Goal: Task Accomplishment & Management: Manage account settings

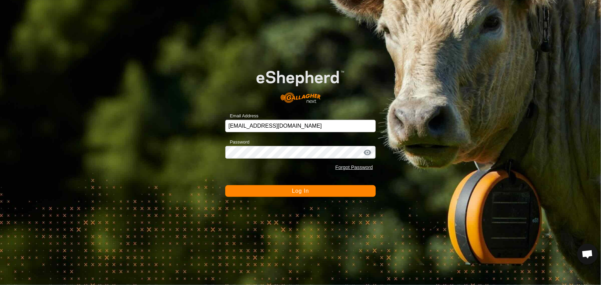
click at [278, 186] on button "Log In" at bounding box center [300, 191] width 150 height 12
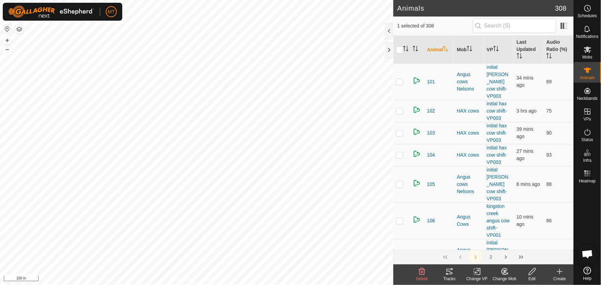
click at [504, 269] on icon at bounding box center [505, 272] width 6 height 6
click at [505, 237] on link "Choose Mob..." at bounding box center [525, 242] width 68 height 14
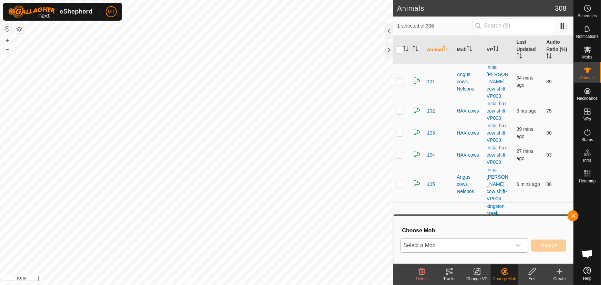
click at [431, 244] on span "Select a Mob" at bounding box center [456, 246] width 111 height 14
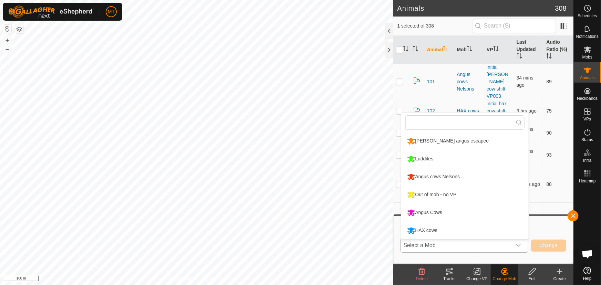
click at [432, 191] on li "Out of mob - no VP" at bounding box center [464, 194] width 127 height 17
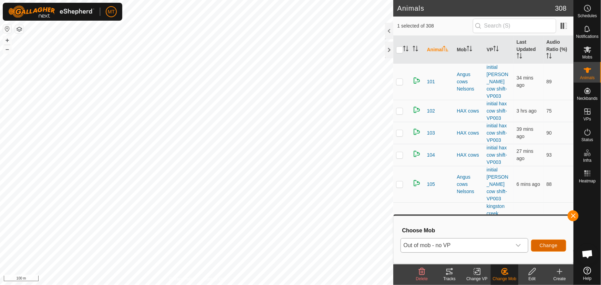
click at [550, 246] on span "Change" at bounding box center [549, 246] width 18 height 6
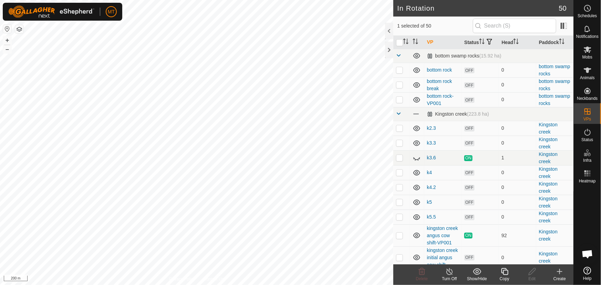
click at [502, 272] on icon at bounding box center [505, 272] width 9 height 8
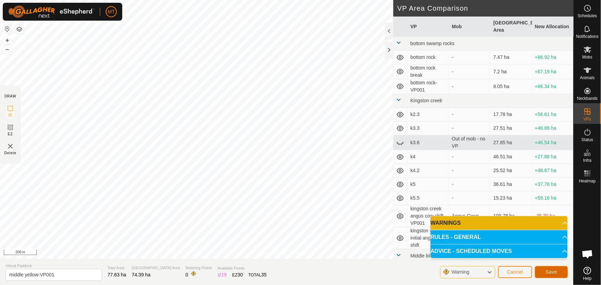
click at [555, 272] on span "Save" at bounding box center [552, 272] width 12 height 6
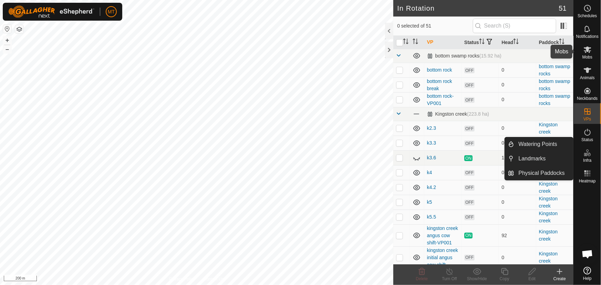
click at [586, 54] on es-mob-svg-icon at bounding box center [588, 49] width 12 height 11
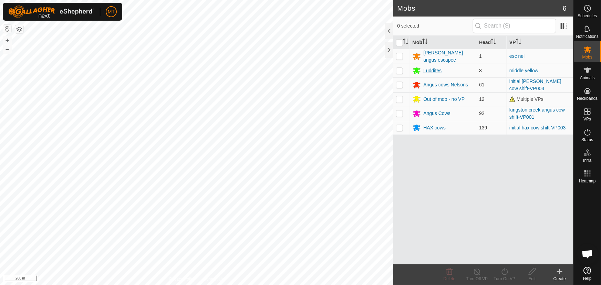
click at [433, 68] on div "Luddites" at bounding box center [433, 70] width 18 height 7
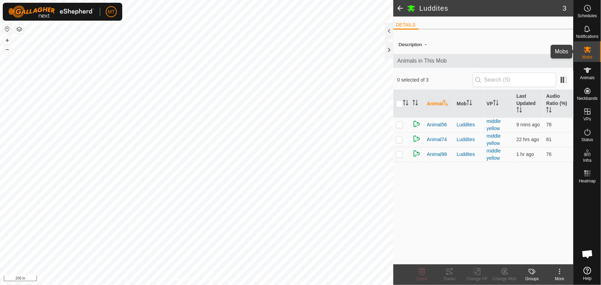
click at [586, 53] on icon at bounding box center [588, 49] width 8 height 8
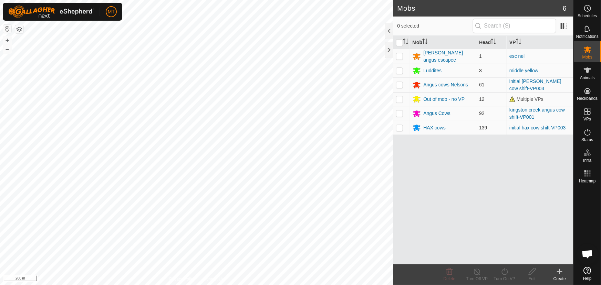
click at [396, 70] on p-tablecheckbox at bounding box center [399, 71] width 7 height 6
checkbox input "true"
click at [503, 273] on icon at bounding box center [505, 272] width 9 height 8
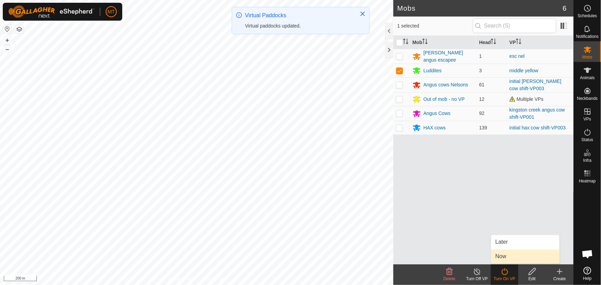
click at [506, 254] on link "Now" at bounding box center [525, 257] width 68 height 14
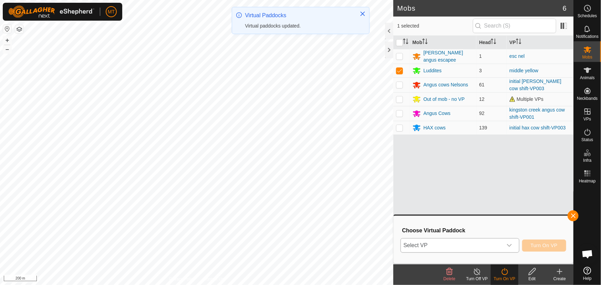
click at [454, 245] on span "Select VP" at bounding box center [452, 246] width 102 height 14
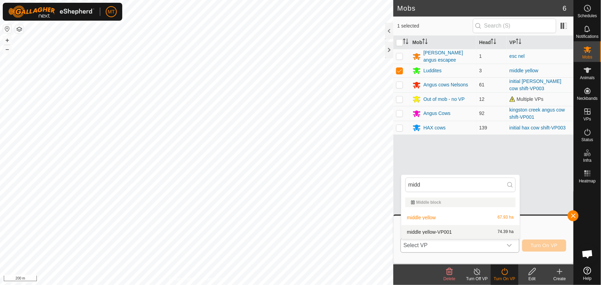
type input "midd"
click at [457, 227] on li "middle yellow-VP001 74.39 ha" at bounding box center [460, 232] width 119 height 14
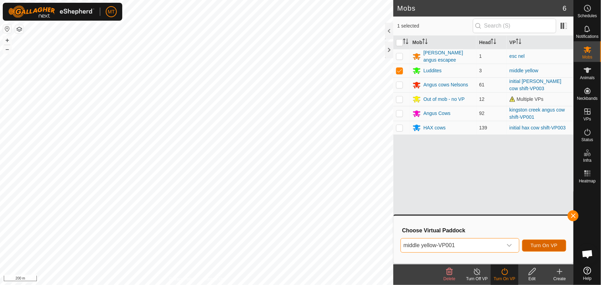
click at [535, 242] on button "Turn On VP" at bounding box center [544, 246] width 44 height 12
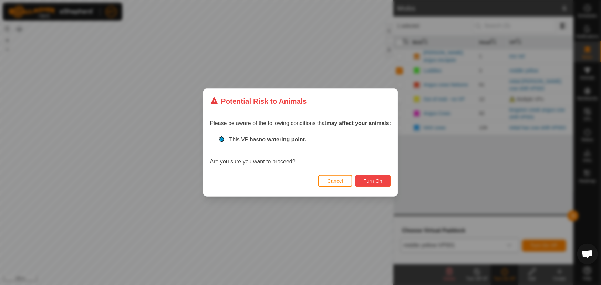
click at [379, 181] on span "Turn On" at bounding box center [373, 181] width 19 height 6
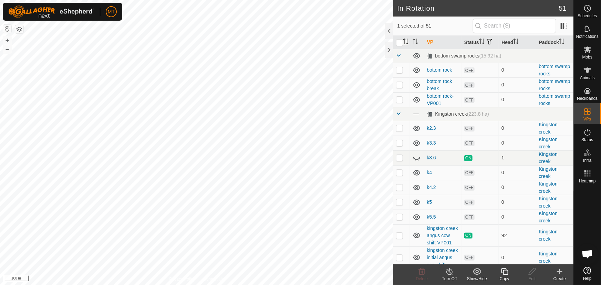
click at [405, 44] on icon "Activate to sort" at bounding box center [406, 42] width 6 height 6
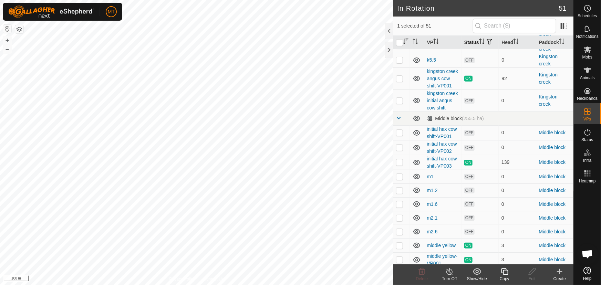
scroll to position [156, 0]
click at [492, 28] on input "text" at bounding box center [514, 26] width 83 height 14
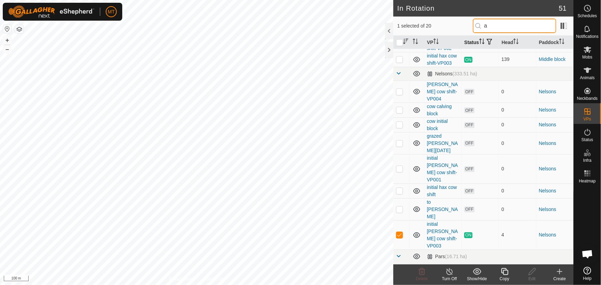
scroll to position [0, 0]
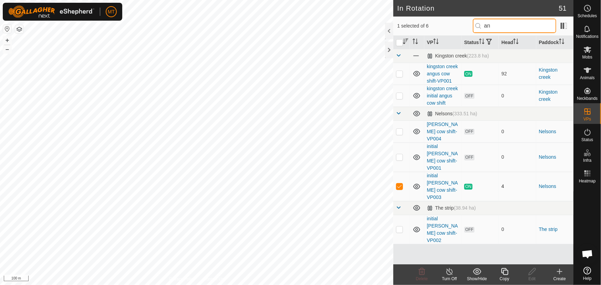
type input "an"
click at [399, 184] on p-checkbox at bounding box center [399, 187] width 7 height 6
checkbox input "false"
click at [400, 132] on p-checkbox at bounding box center [399, 132] width 7 height 6
checkbox input "true"
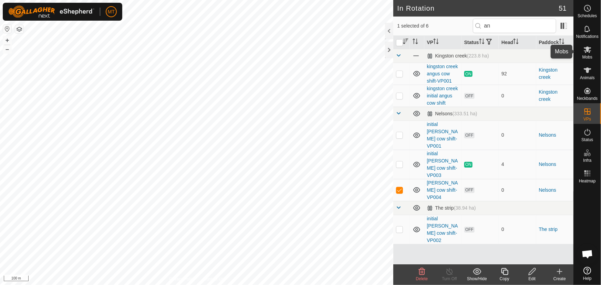
click at [589, 52] on icon at bounding box center [588, 50] width 8 height 7
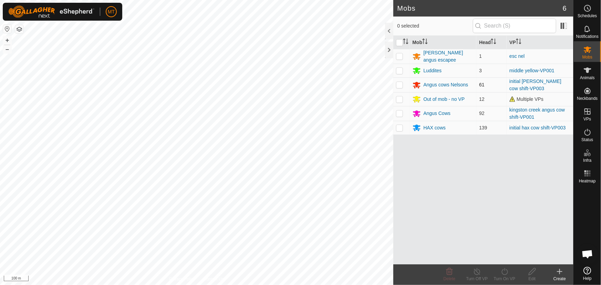
click at [399, 84] on p-checkbox at bounding box center [399, 85] width 7 height 6
checkbox input "true"
click at [505, 272] on icon at bounding box center [505, 272] width 9 height 8
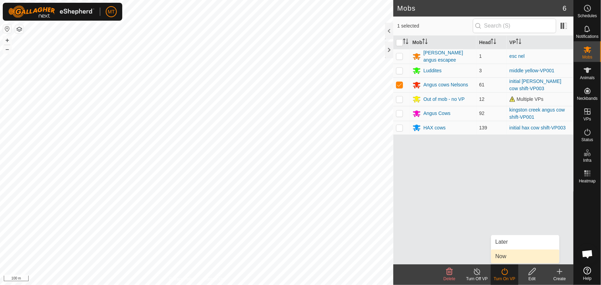
click at [504, 253] on link "Now" at bounding box center [525, 257] width 68 height 14
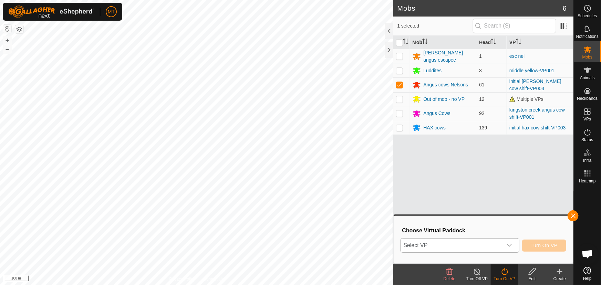
click at [488, 246] on span "Select VP" at bounding box center [452, 246] width 102 height 14
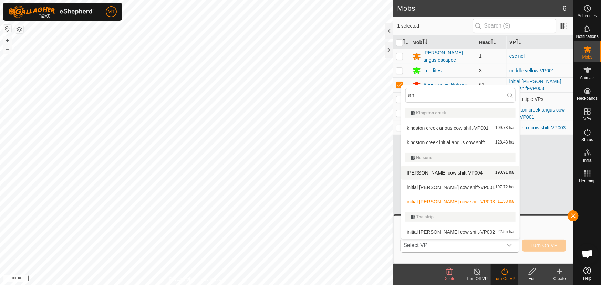
type input "an"
click at [443, 174] on li "[PERSON_NAME] cow shift-VP004 190.91 ha" at bounding box center [460, 173] width 119 height 14
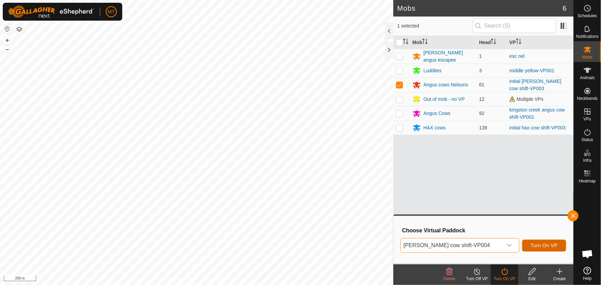
click at [544, 245] on span "Turn On VP" at bounding box center [544, 246] width 27 height 6
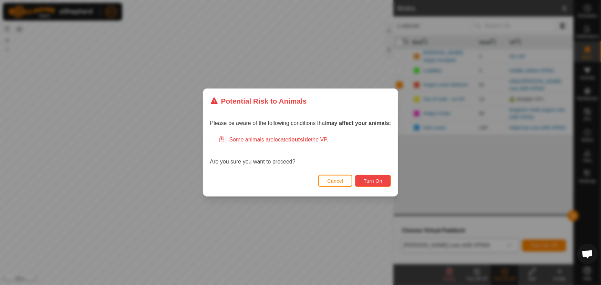
click at [382, 182] on span "Turn On" at bounding box center [373, 181] width 19 height 6
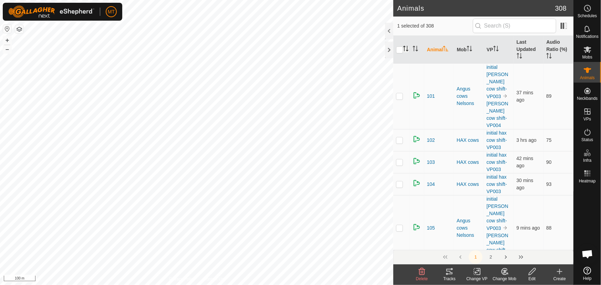
click at [407, 46] on icon "Activate to sort" at bounding box center [406, 49] width 6 height 6
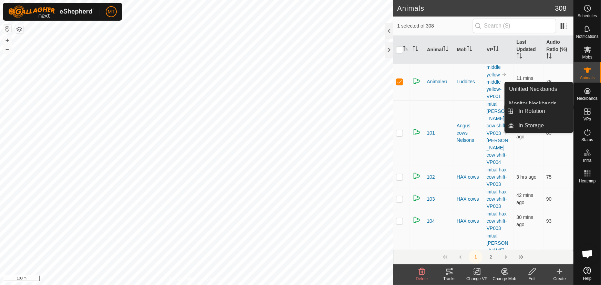
click at [586, 110] on icon at bounding box center [588, 111] width 8 height 8
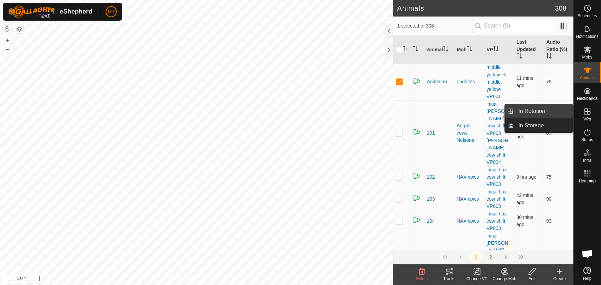
click at [522, 113] on link "In Rotation" at bounding box center [544, 111] width 59 height 14
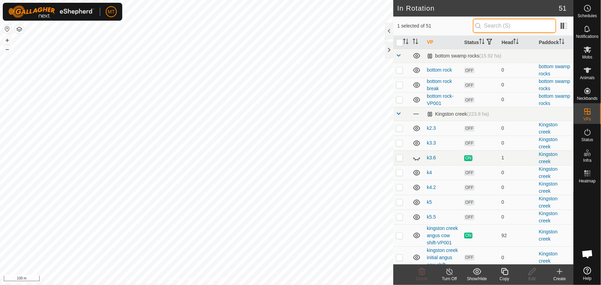
click at [497, 29] on input "text" at bounding box center [514, 26] width 83 height 14
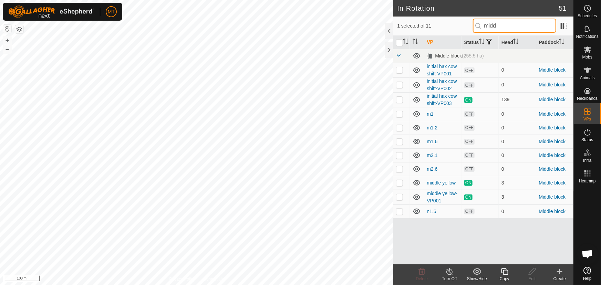
type input "midd"
click at [399, 197] on p-checkbox at bounding box center [399, 197] width 7 height 6
checkbox input "true"
click at [401, 41] on input "checkbox" at bounding box center [399, 42] width 7 height 7
checkbox input "true"
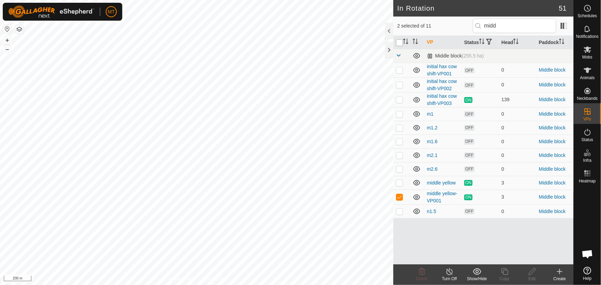
checkbox input "true"
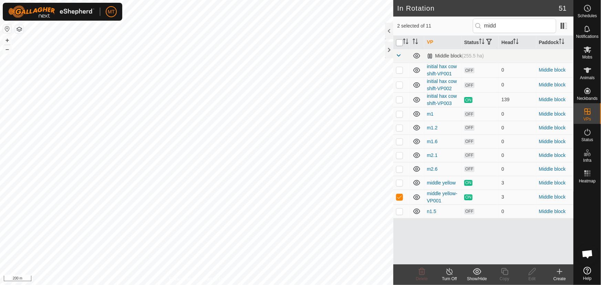
checkbox input "true"
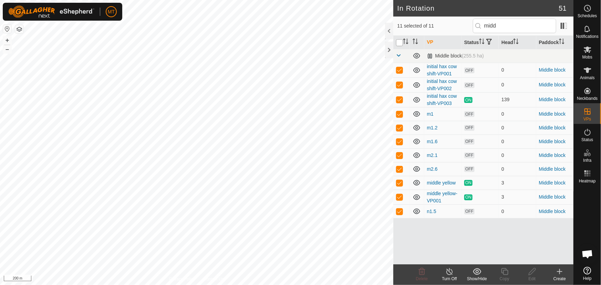
click at [401, 41] on input "checkbox" at bounding box center [399, 42] width 7 height 7
click at [400, 41] on input "checkbox" at bounding box center [399, 42] width 7 height 7
click at [399, 42] on input "checkbox" at bounding box center [399, 42] width 7 height 7
click at [400, 42] on input "checkbox" at bounding box center [399, 42] width 7 height 7
drag, startPoint x: 400, startPoint y: 42, endPoint x: 401, endPoint y: 37, distance: 5.3
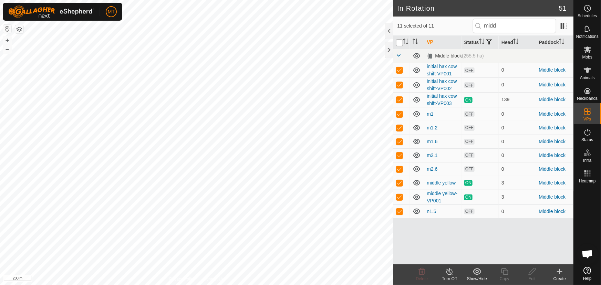
click at [400, 38] on th at bounding box center [401, 42] width 17 height 13
click at [401, 37] on th at bounding box center [401, 42] width 17 height 13
click at [400, 42] on input "checkbox" at bounding box center [399, 42] width 7 height 7
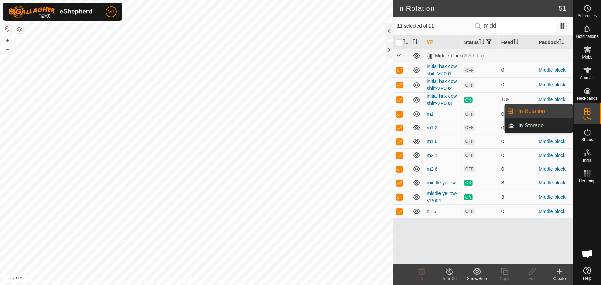
click at [534, 111] on link "In Rotation" at bounding box center [544, 111] width 59 height 14
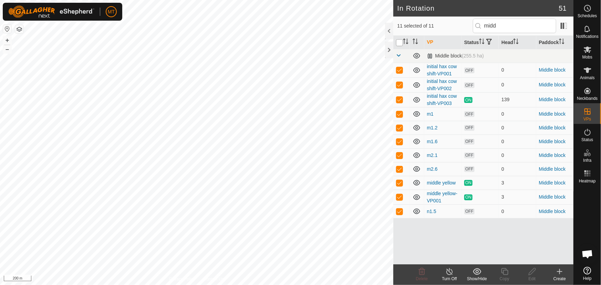
click at [400, 41] on input "checkbox" at bounding box center [399, 42] width 7 height 7
click at [410, 40] on th at bounding box center [417, 42] width 14 height 13
click at [406, 41] on icon "Activate to sort" at bounding box center [406, 42] width 6 height 6
click at [400, 42] on input "checkbox" at bounding box center [399, 42] width 7 height 7
checkbox input "false"
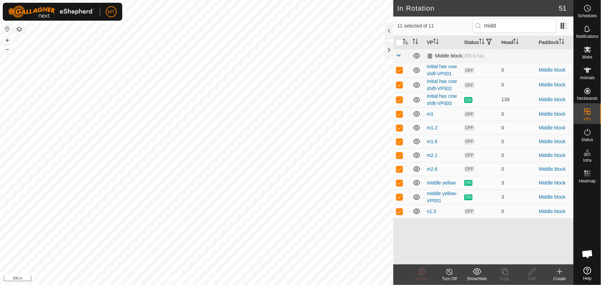
click at [397, 58] on link at bounding box center [399, 56] width 6 height 6
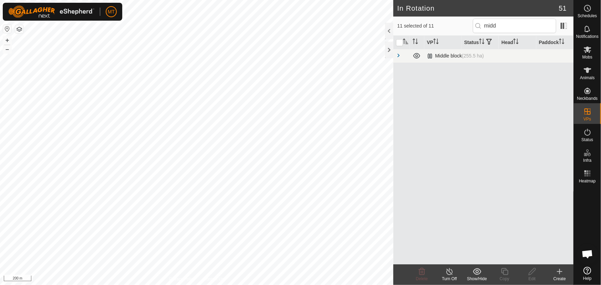
click at [397, 55] on span at bounding box center [399, 56] width 6 height 6
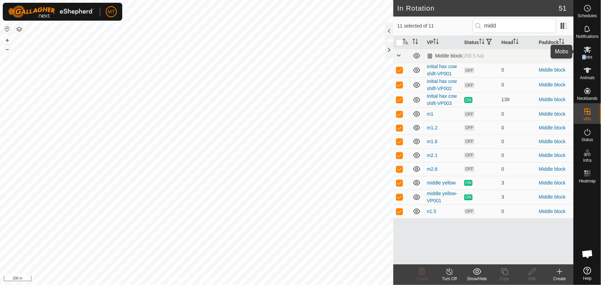
click at [586, 54] on div "Mobs" at bounding box center [587, 51] width 27 height 21
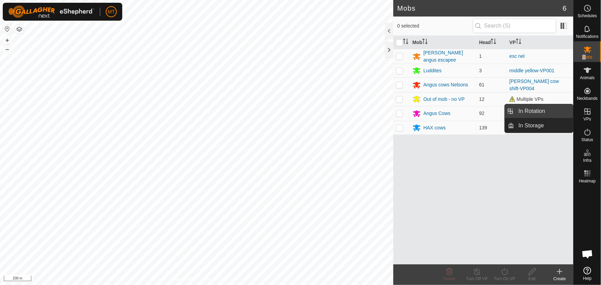
drag, startPoint x: 534, startPoint y: 113, endPoint x: 530, endPoint y: 112, distance: 4.1
click at [534, 112] on link "In Rotation" at bounding box center [544, 111] width 59 height 14
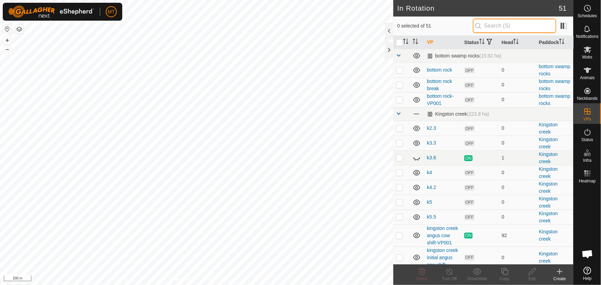
click at [495, 23] on input "text" at bounding box center [514, 26] width 83 height 14
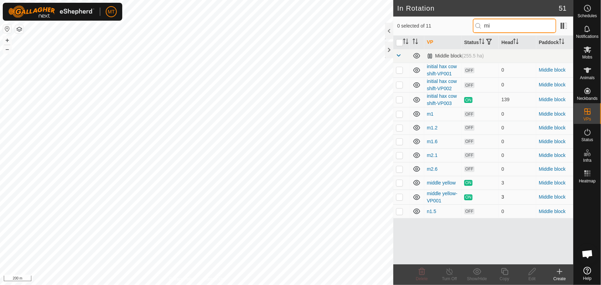
type input "mi"
click at [402, 197] on p-checkbox at bounding box center [399, 197] width 7 height 6
checkbox input "true"
click at [504, 272] on icon at bounding box center [505, 272] width 9 height 8
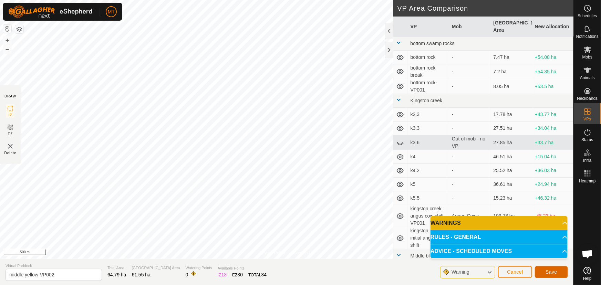
click at [554, 272] on span "Save" at bounding box center [552, 272] width 12 height 6
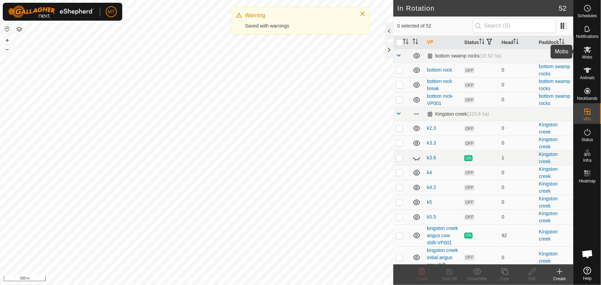
click at [591, 52] on icon at bounding box center [588, 49] width 8 height 8
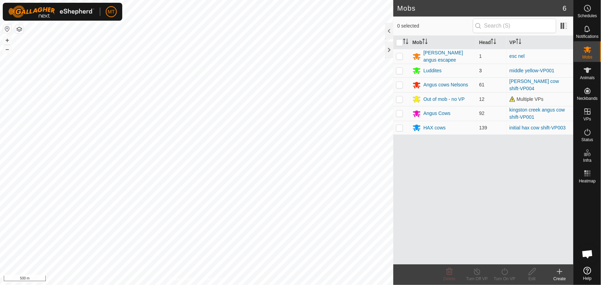
click at [400, 71] on p-checkbox at bounding box center [399, 71] width 7 height 6
checkbox input "true"
click at [503, 271] on icon at bounding box center [505, 272] width 9 height 8
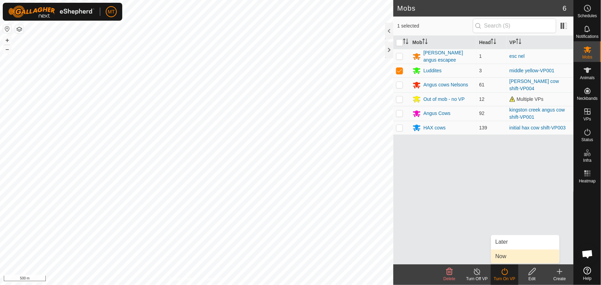
click at [498, 252] on link "Now" at bounding box center [525, 257] width 68 height 14
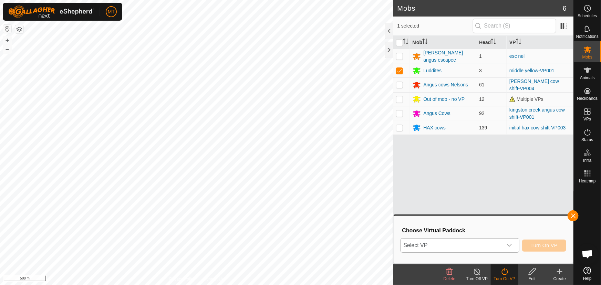
click at [475, 240] on span "Select VP" at bounding box center [452, 246] width 102 height 14
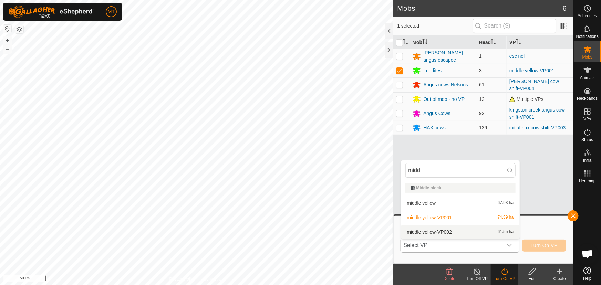
type input "midd"
click at [437, 229] on li "middle yellow-VP002 61.55 ha" at bounding box center [460, 232] width 119 height 14
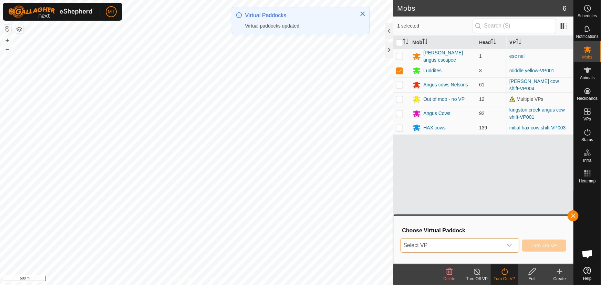
click at [430, 242] on span "Select VP" at bounding box center [452, 246] width 102 height 14
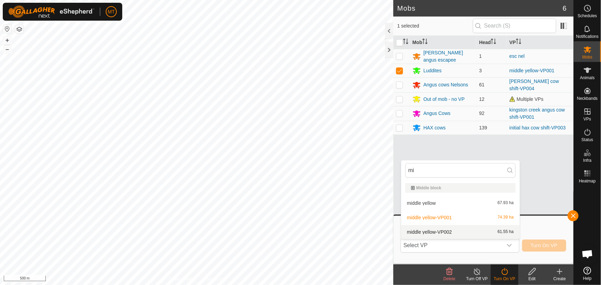
type input "mi"
click at [443, 227] on li "middle yellow-VP002 61.55 ha" at bounding box center [460, 232] width 119 height 14
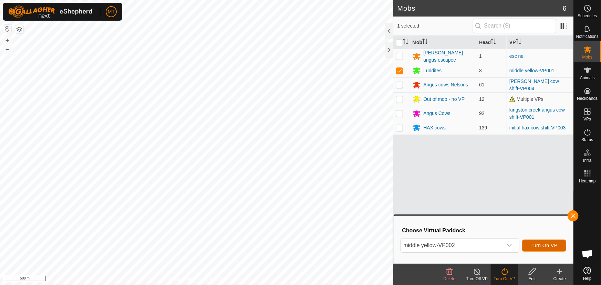
click at [541, 245] on span "Turn On VP" at bounding box center [544, 246] width 27 height 6
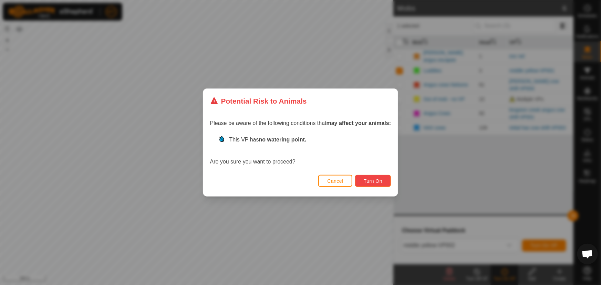
click at [374, 182] on span "Turn On" at bounding box center [373, 181] width 19 height 6
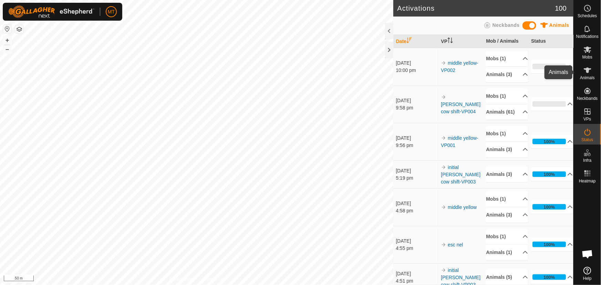
click at [587, 71] on icon at bounding box center [588, 71] width 8 height 6
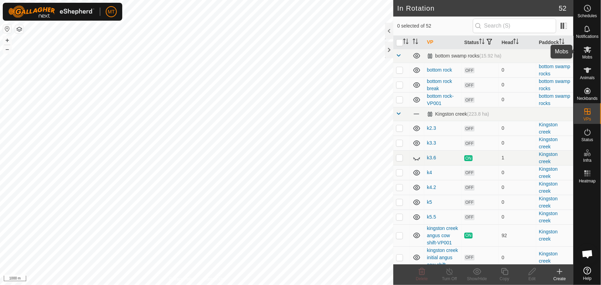
click at [591, 51] on icon at bounding box center [588, 50] width 8 height 7
